Goal: Task Accomplishment & Management: Manage account settings

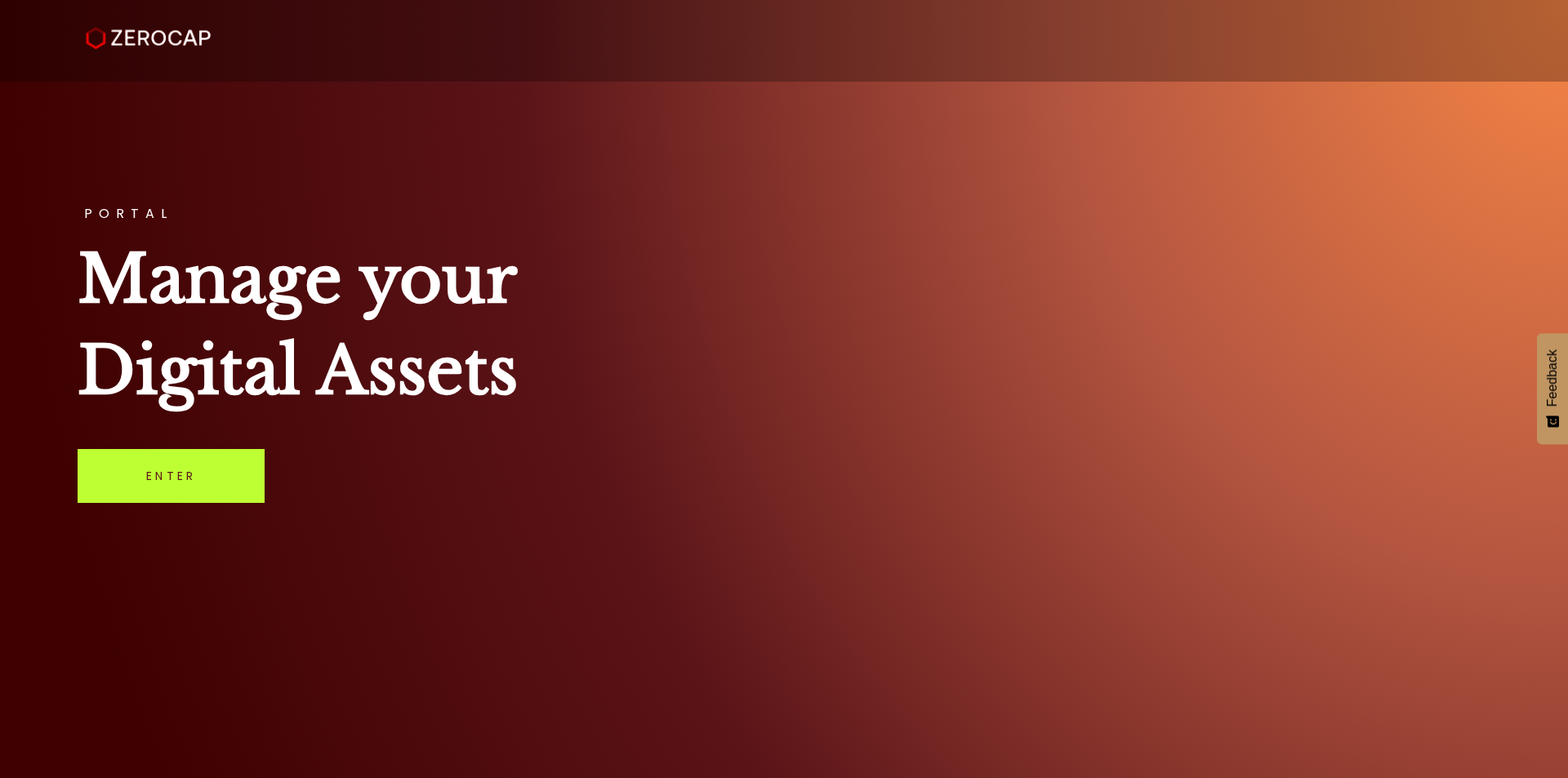
click at [210, 479] on link "Enter" at bounding box center [171, 475] width 187 height 54
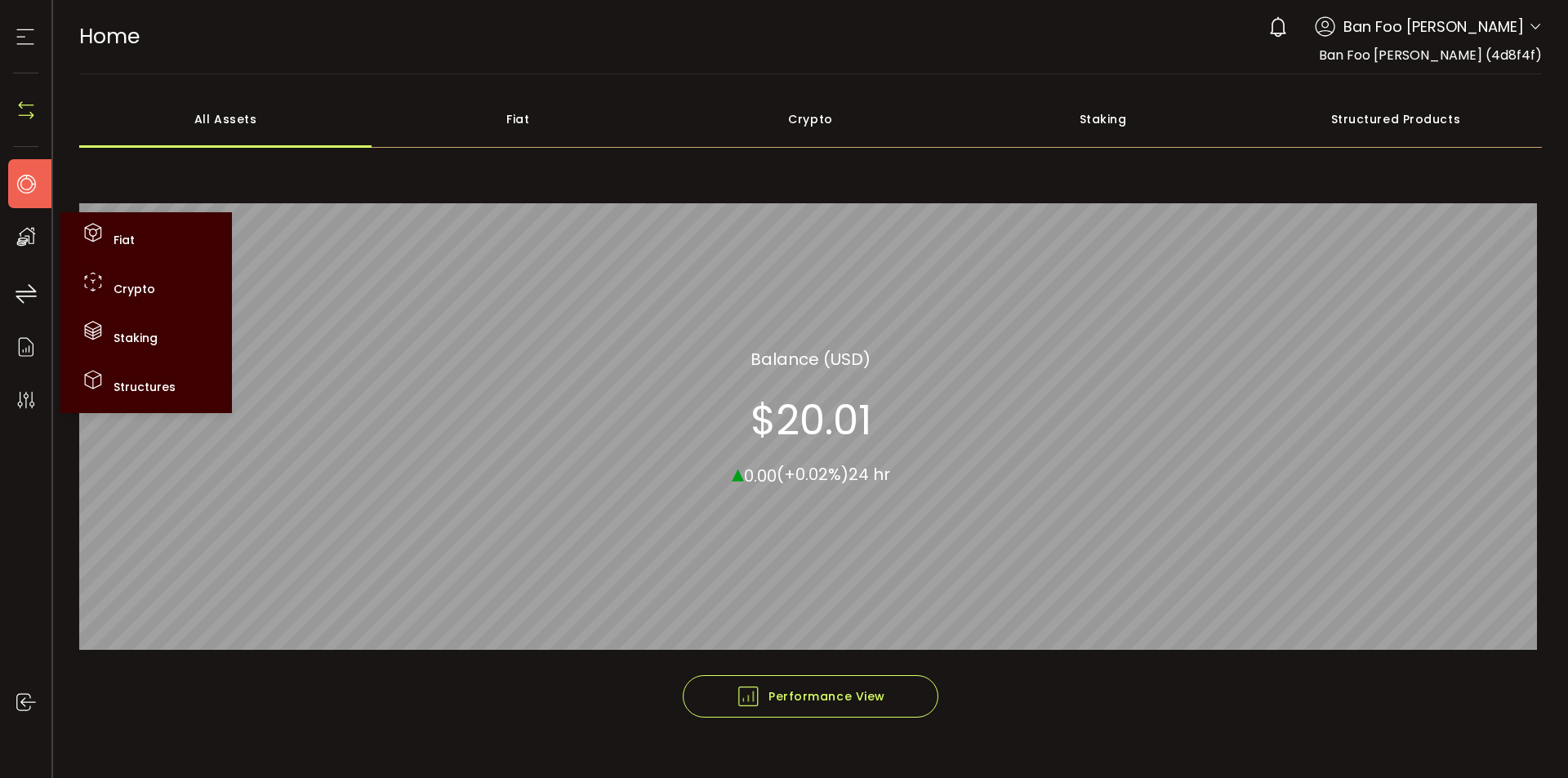
click at [36, 244] on icon at bounding box center [26, 237] width 24 height 24
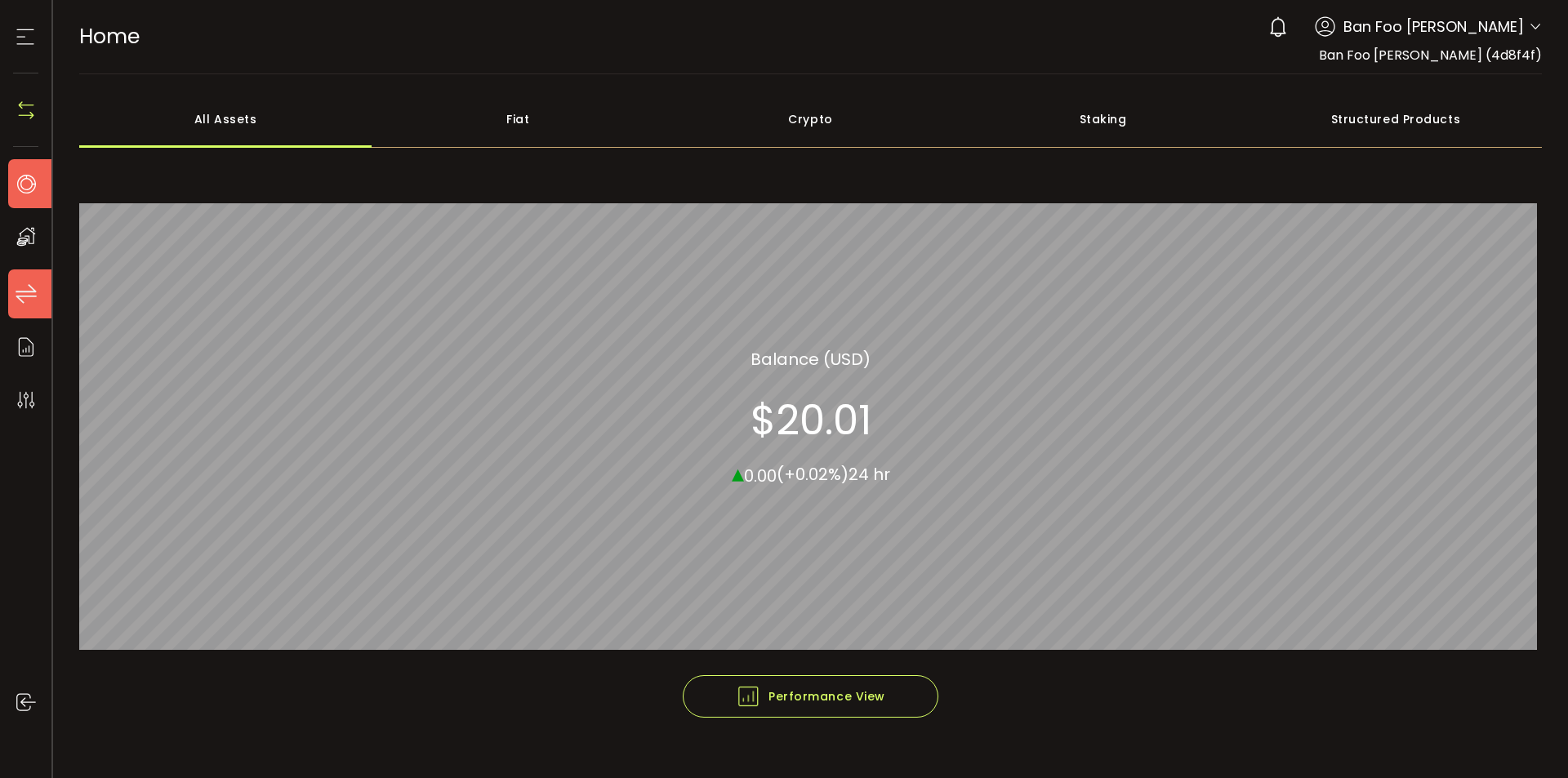
click at [29, 287] on icon at bounding box center [26, 294] width 24 height 24
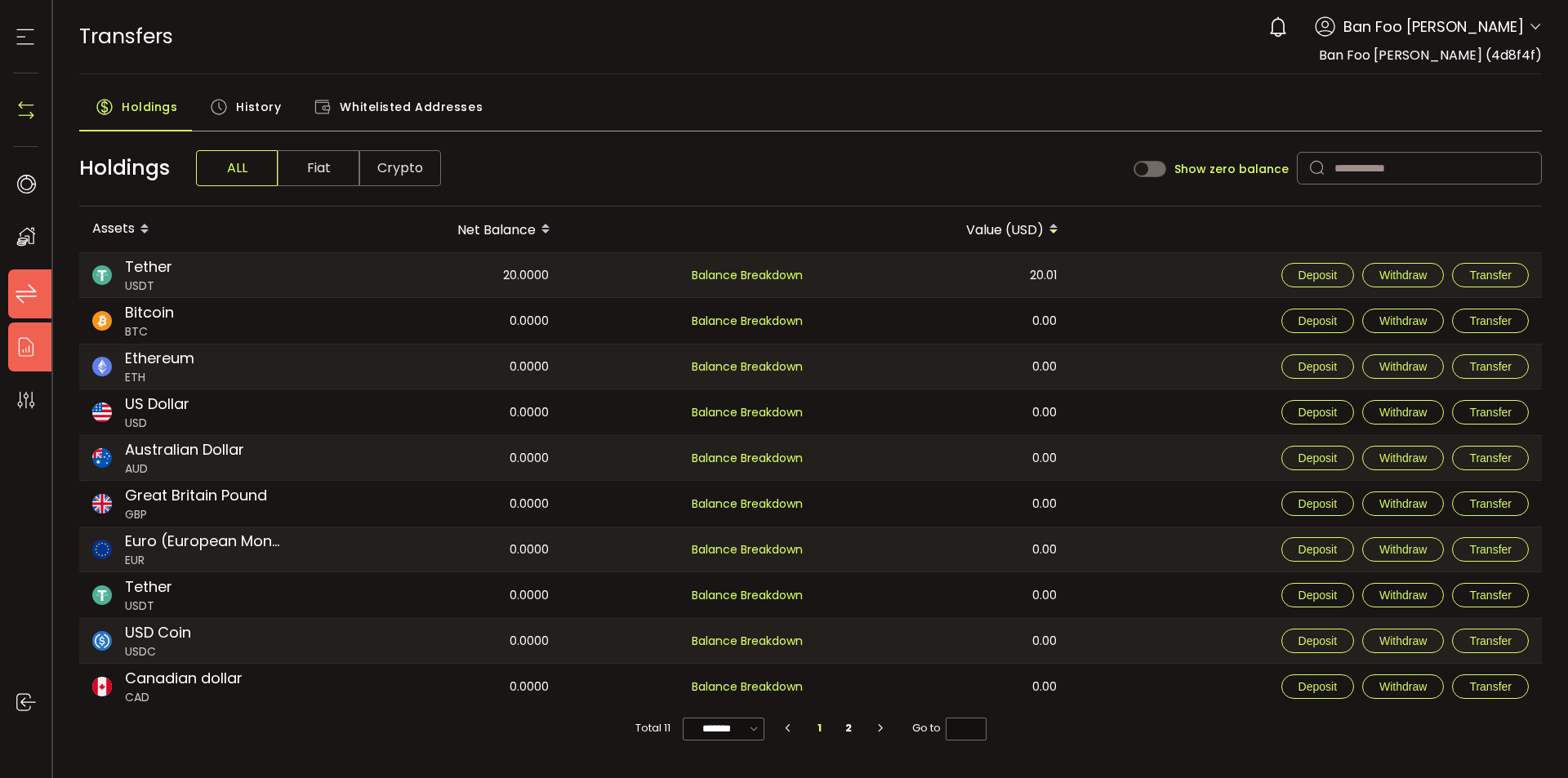
click at [26, 344] on icon at bounding box center [26, 347] width 24 height 24
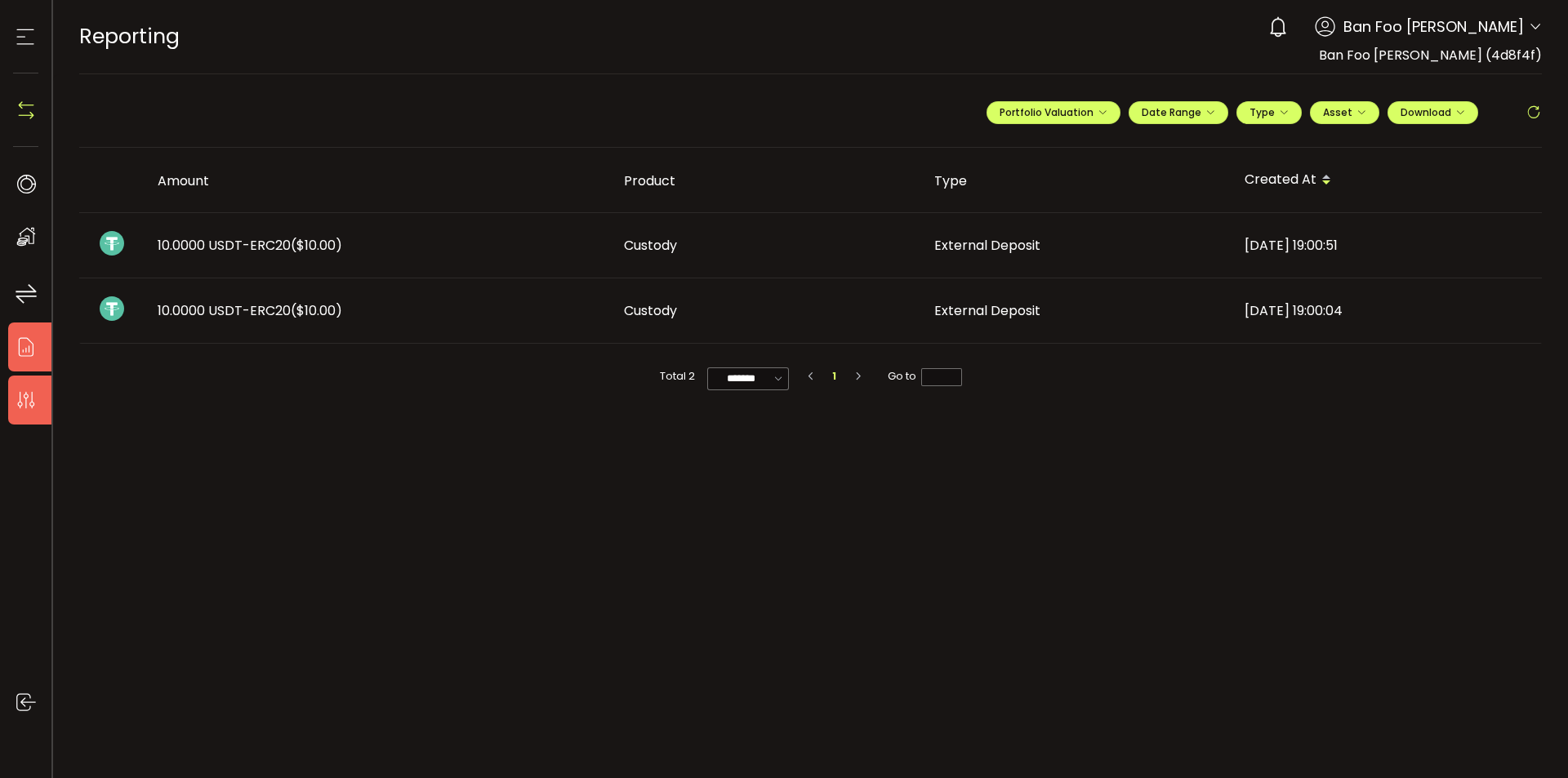
click at [26, 396] on icon at bounding box center [26, 400] width 24 height 24
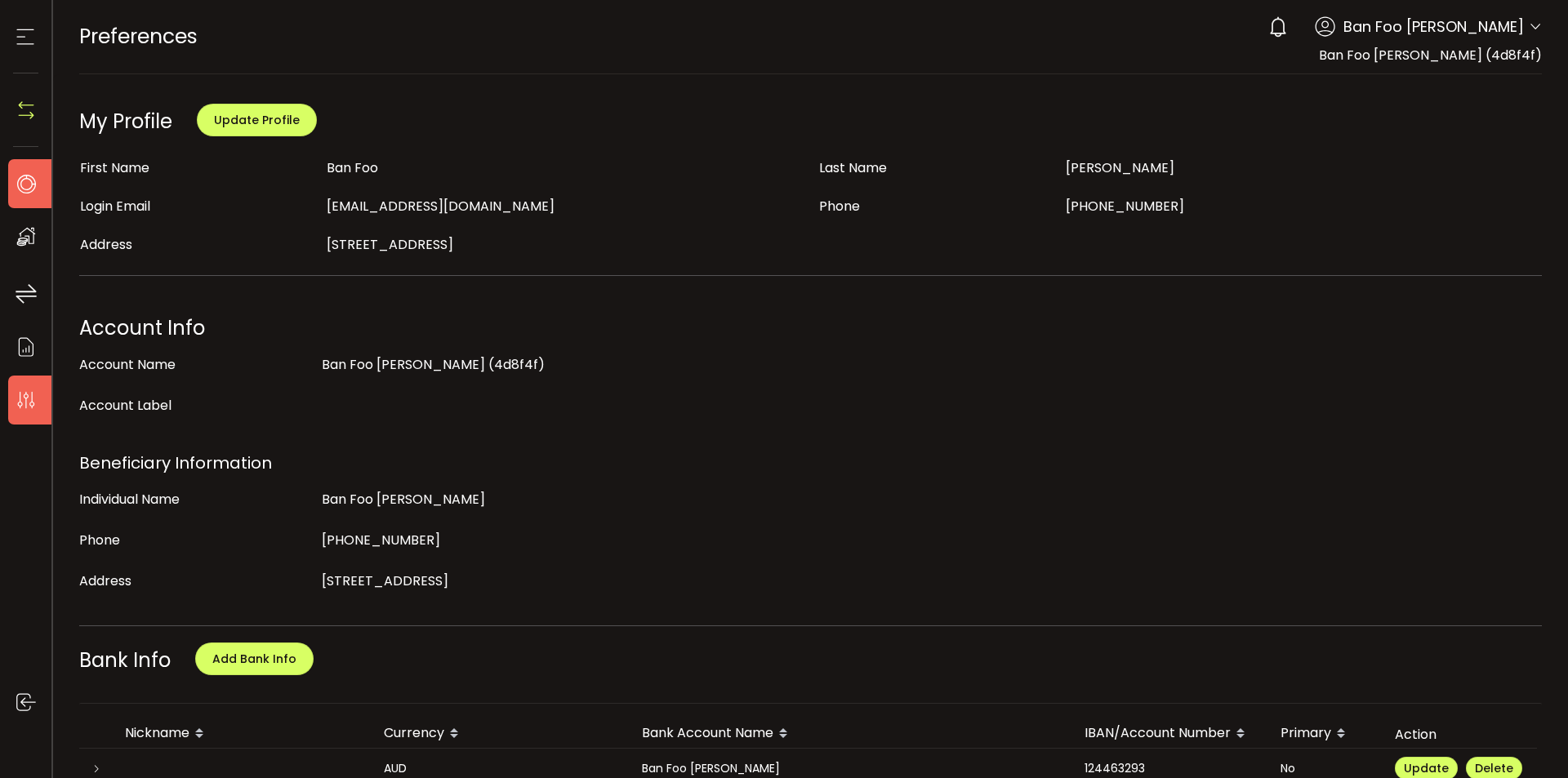
click at [33, 183] on icon at bounding box center [26, 183] width 24 height 24
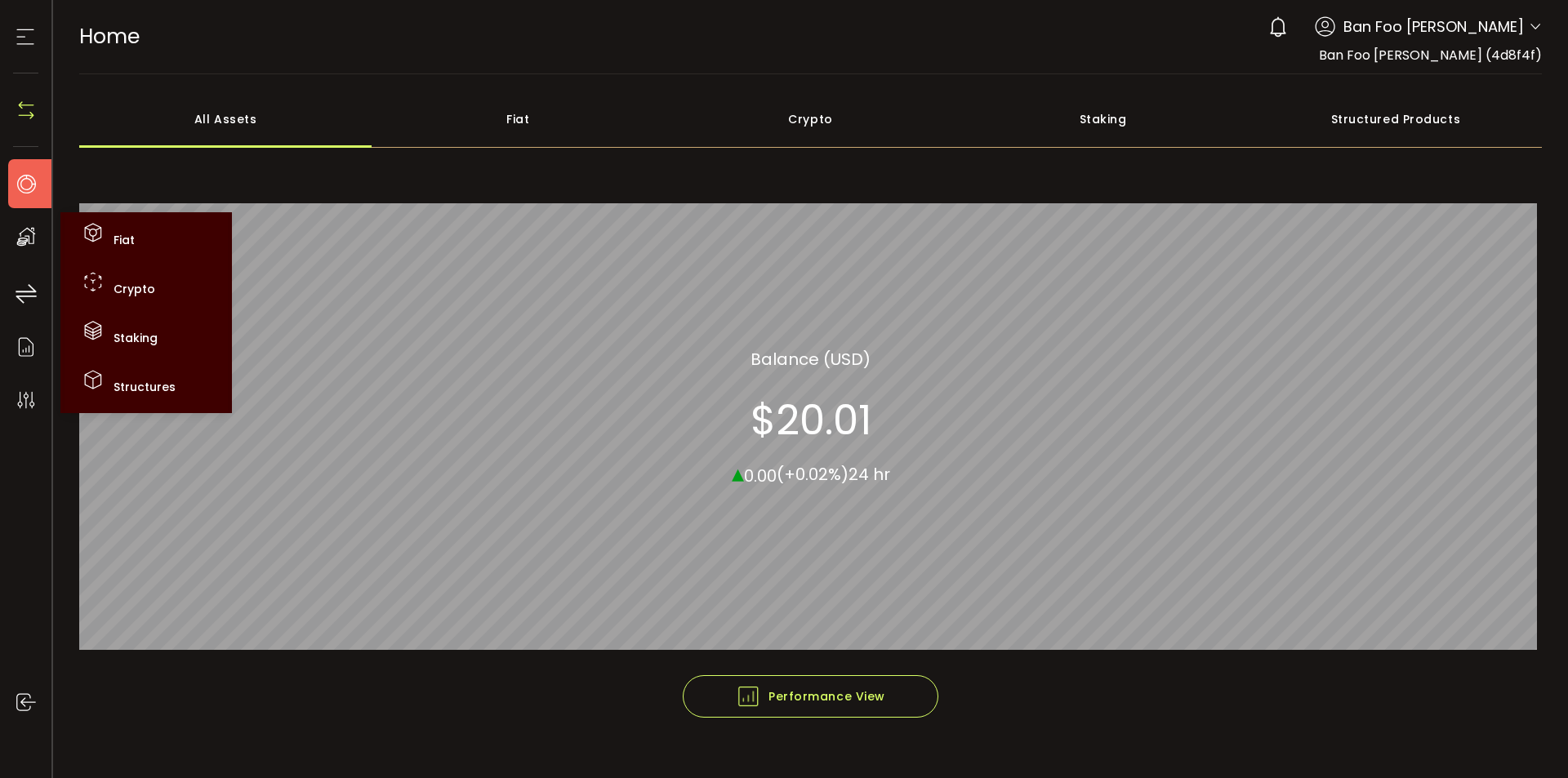
click at [29, 241] on use at bounding box center [26, 237] width 19 height 19
click at [104, 288] on icon at bounding box center [93, 282] width 24 height 24
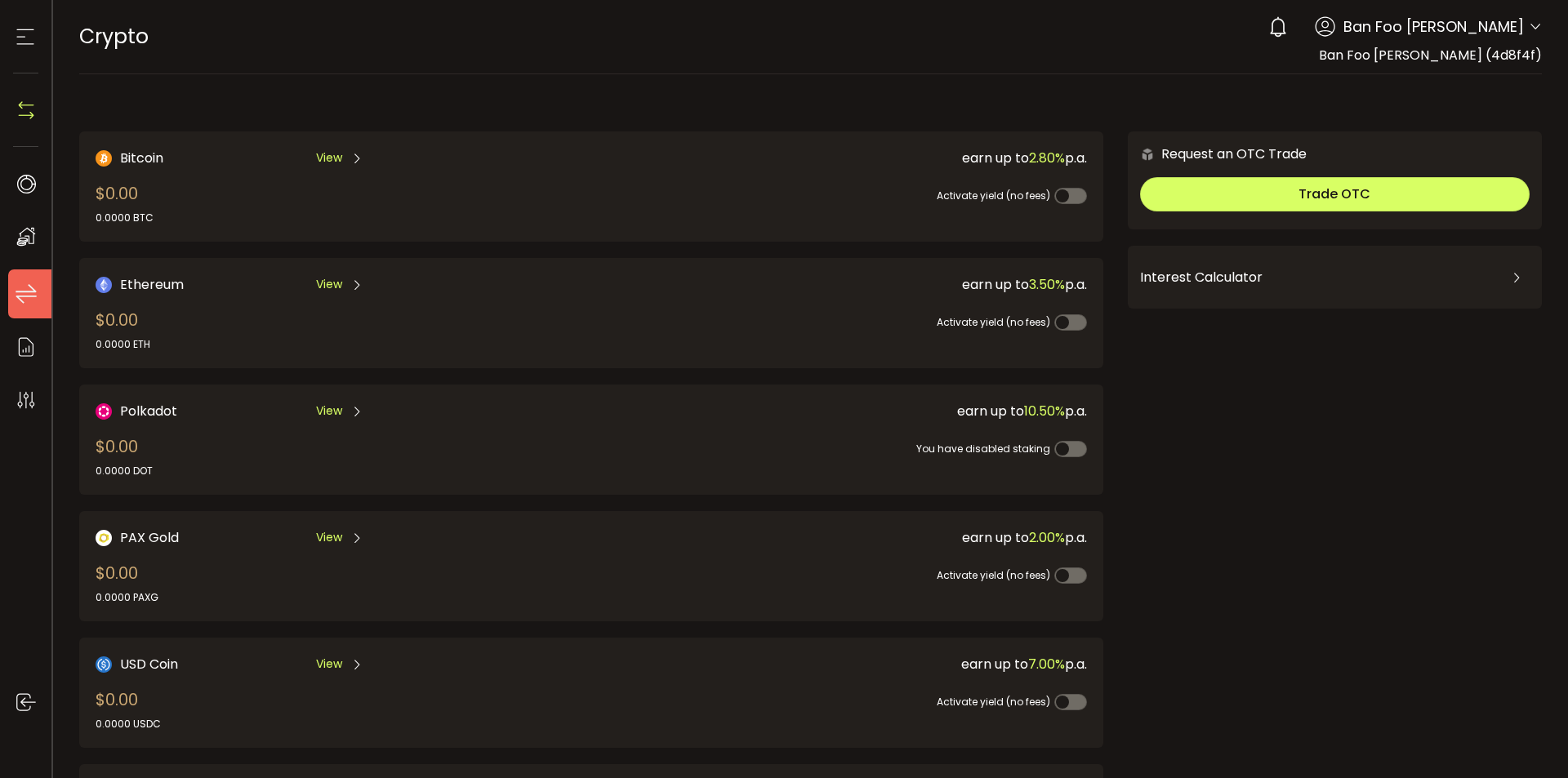
click at [22, 301] on use at bounding box center [26, 293] width 21 height 20
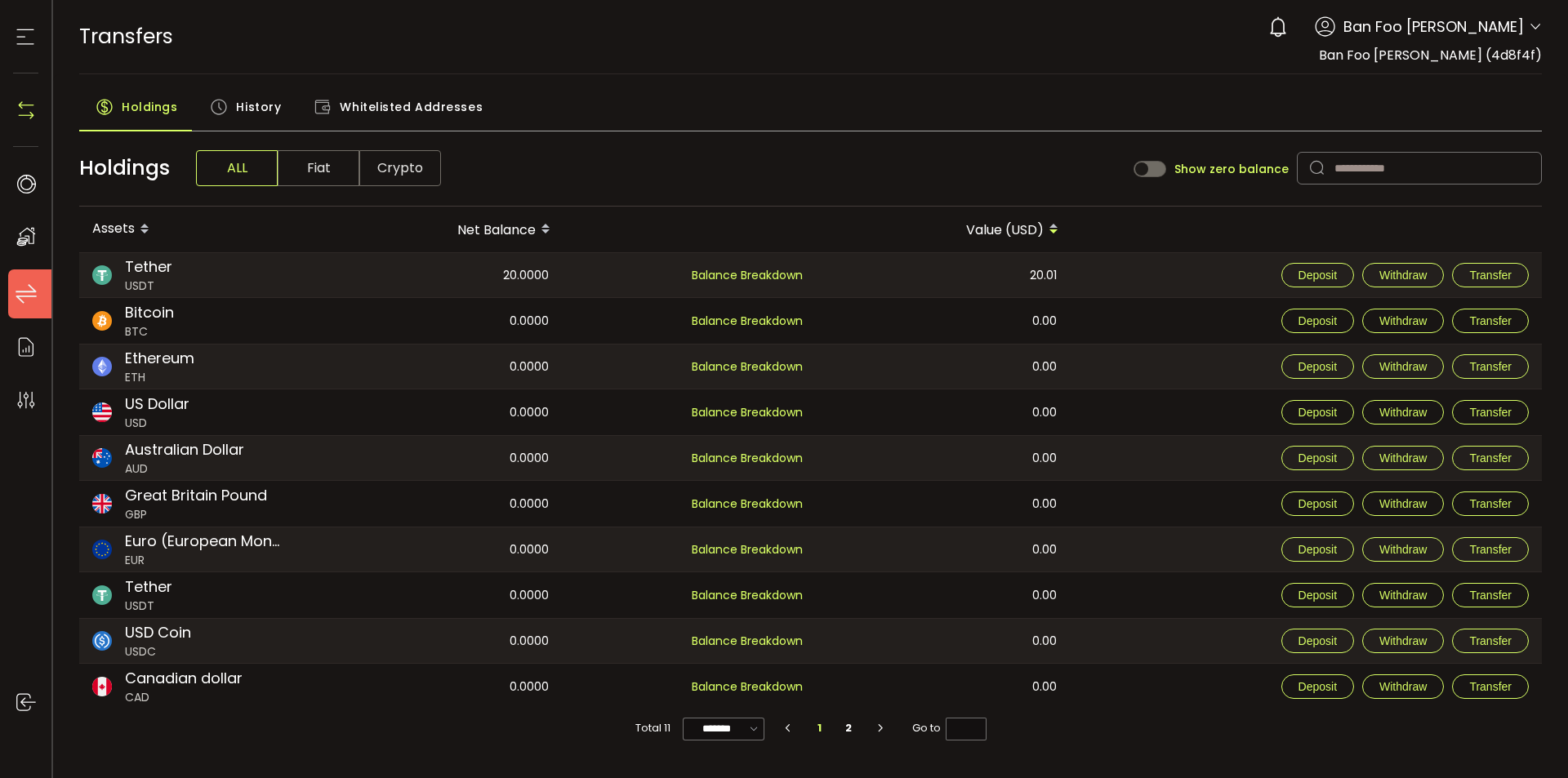
click at [420, 109] on span "Whitelisted Addresses" at bounding box center [411, 106] width 143 height 33
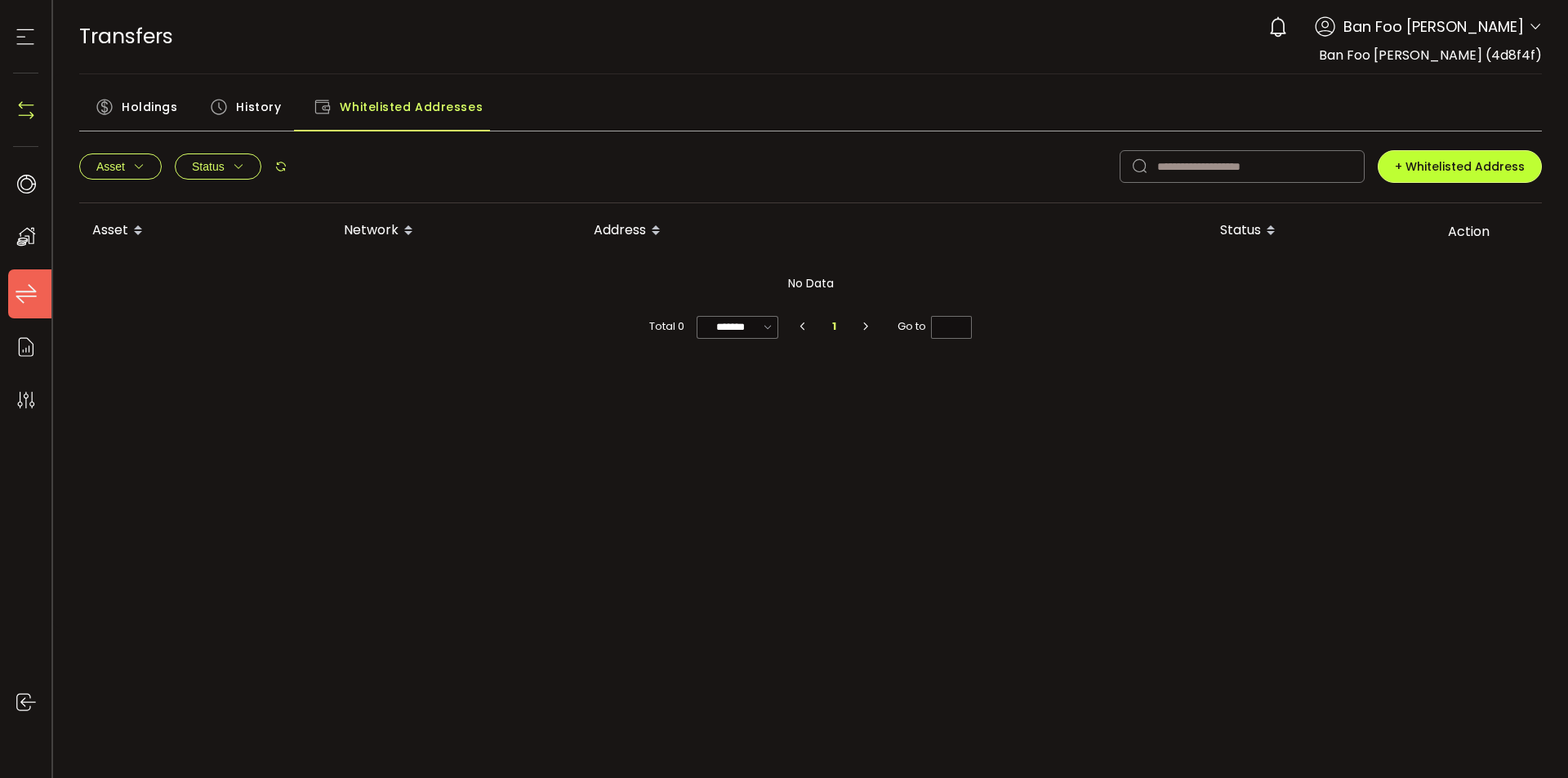
click at [1403, 166] on span "+ Whitelisted Address" at bounding box center [1460, 166] width 130 height 16
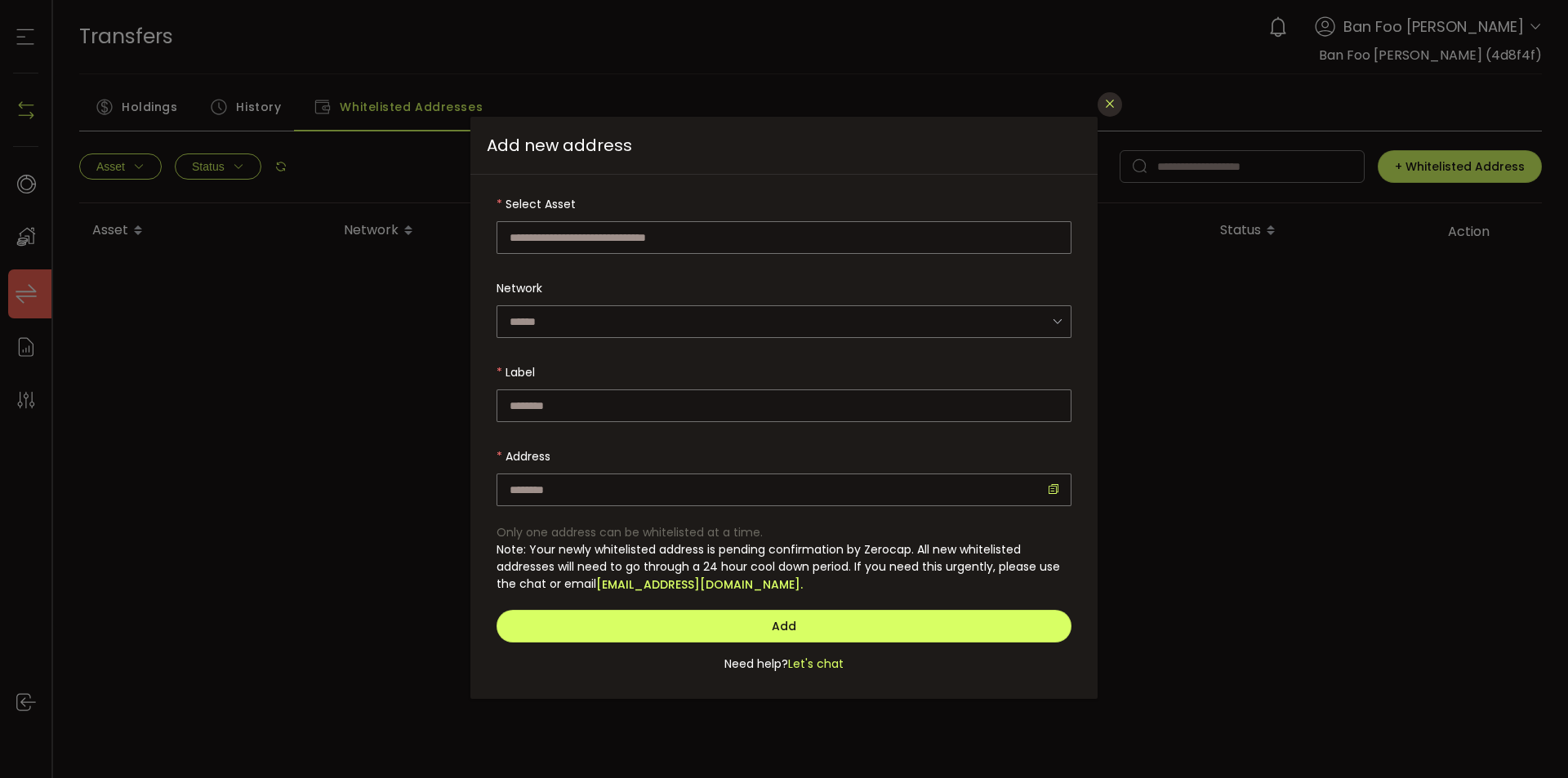
click at [1112, 105] on icon "Close" at bounding box center [1110, 103] width 13 height 13
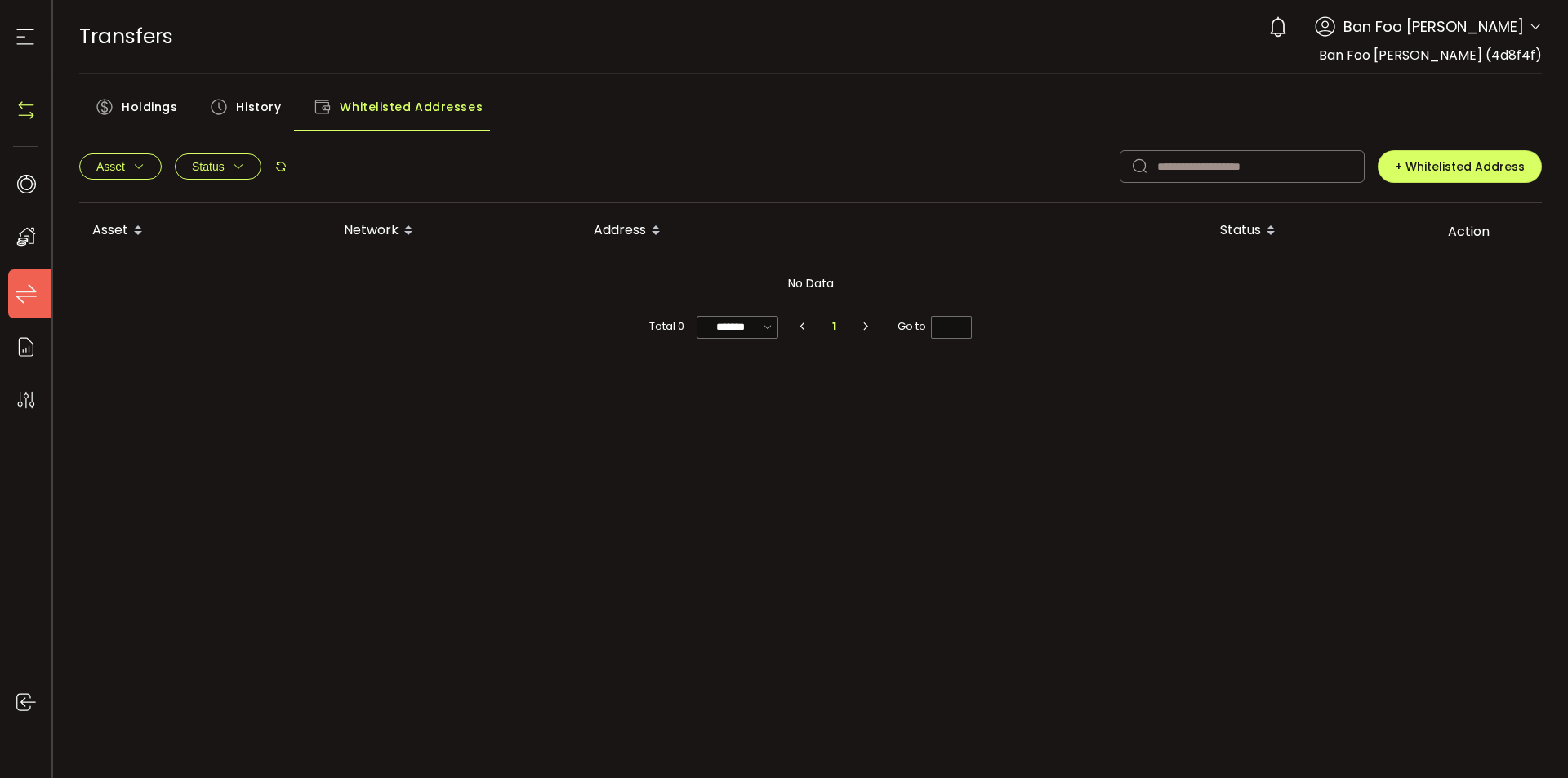
click at [263, 104] on span "History" at bounding box center [259, 106] width 45 height 33
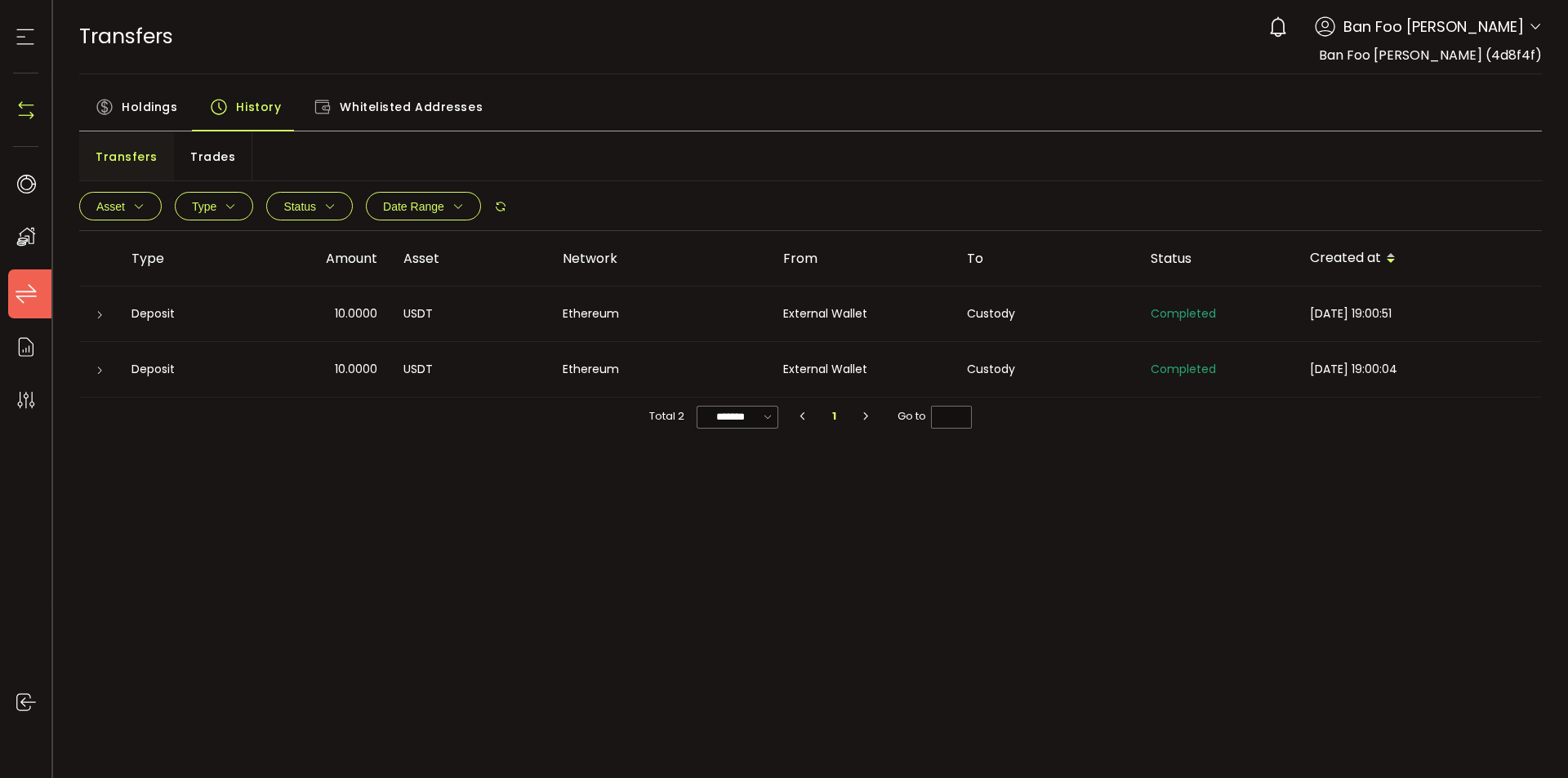
click at [178, 104] on div "Holdings" at bounding box center [136, 110] width 115 height 40
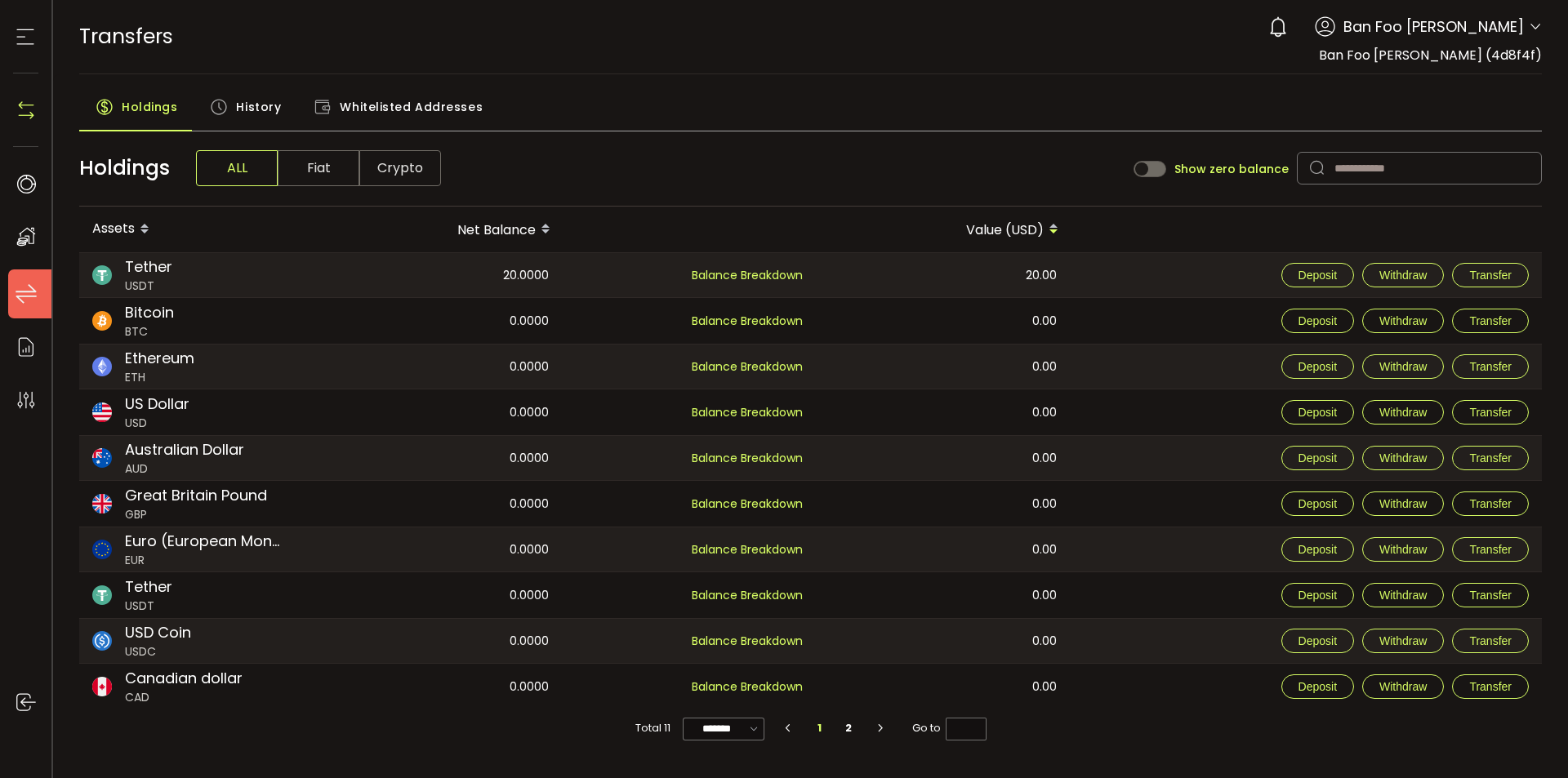
click at [397, 104] on span "Whitelisted Addresses" at bounding box center [411, 106] width 143 height 33
